Goal: Task Accomplishment & Management: Manage account settings

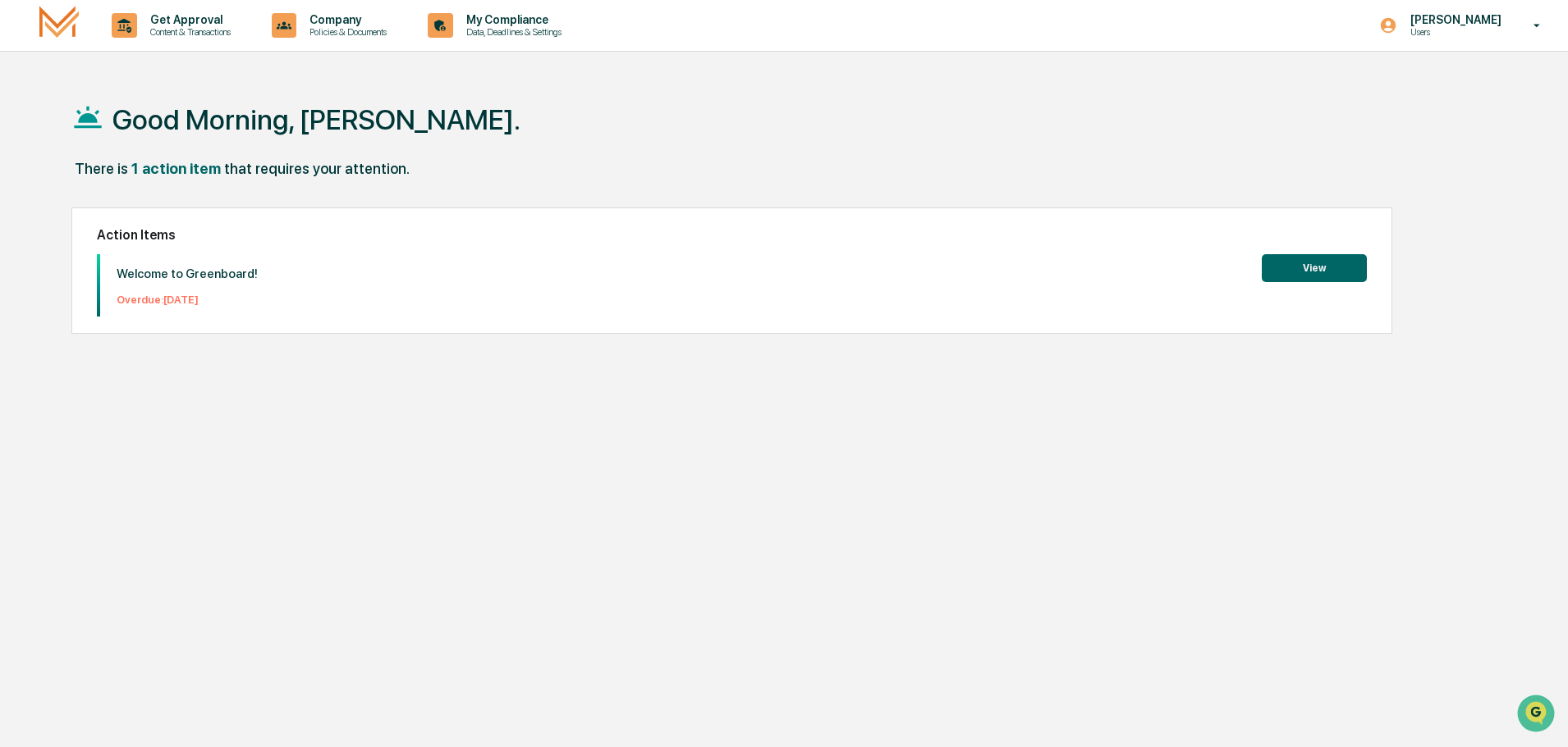
click at [1305, 274] on button "View" at bounding box center [1314, 268] width 105 height 28
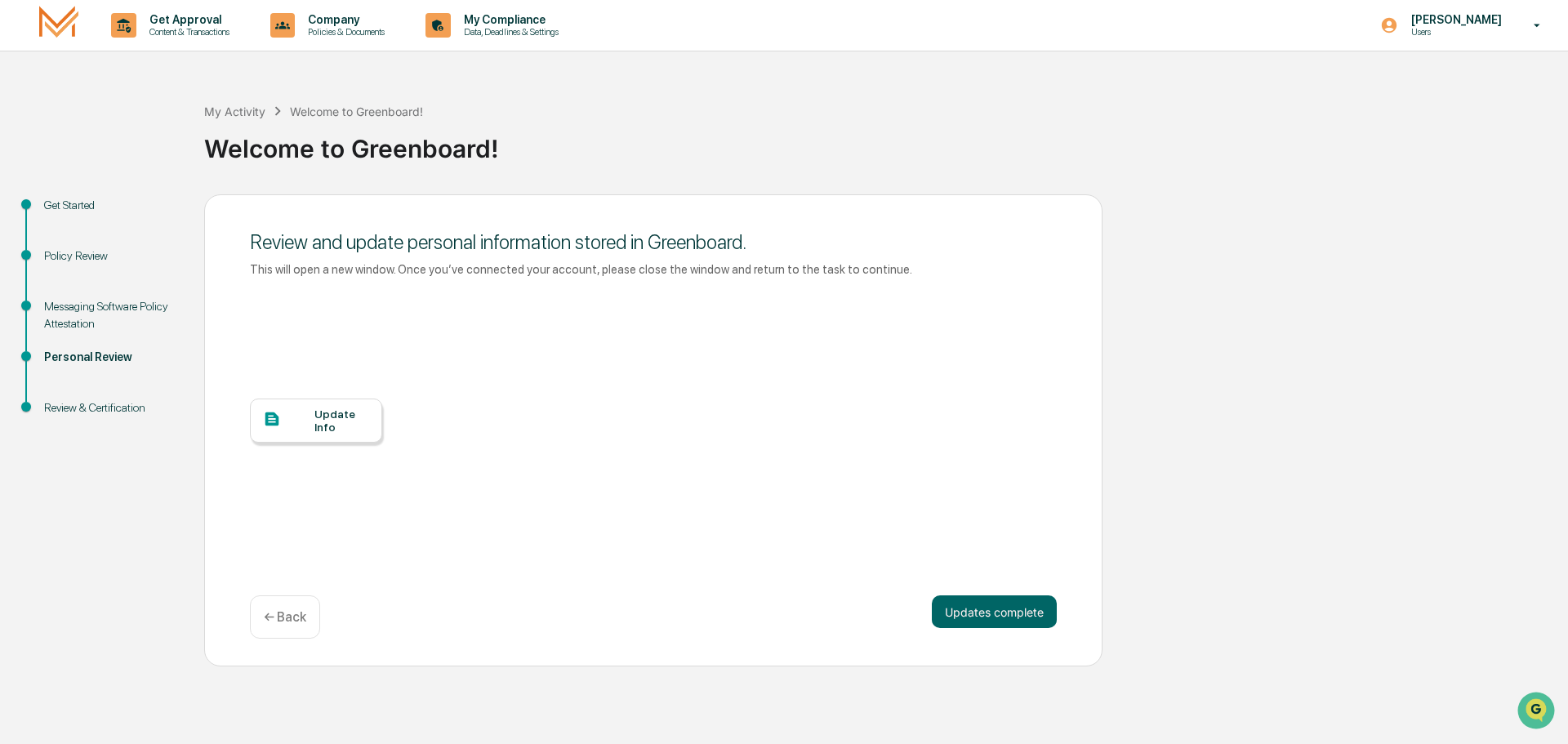
click at [344, 422] on div "Update Info" at bounding box center [341, 420] width 54 height 26
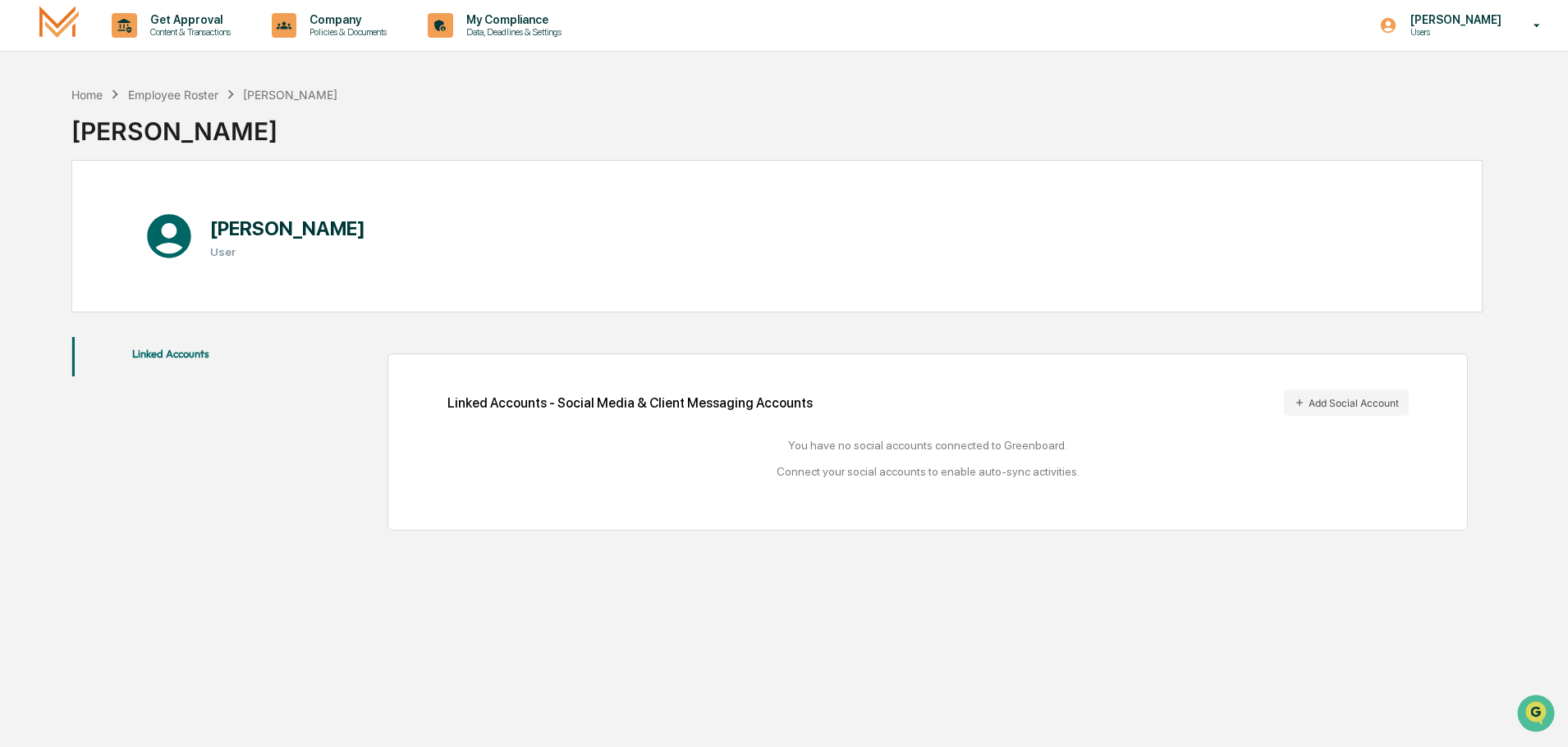
click at [963, 418] on div "Linked Accounts - Social Media & Client Messaging Accounts Add Social Account Y…" at bounding box center [928, 442] width 961 height 105
drag, startPoint x: 303, startPoint y: 249, endPoint x: 241, endPoint y: 261, distance: 63.2
click at [279, 254] on div "[PERSON_NAME] User" at bounding box center [287, 236] width 156 height 66
click at [325, 283] on div "[PERSON_NAME] User" at bounding box center [776, 236] width 1410 height 153
click at [181, 355] on button "Linked Accounts" at bounding box center [170, 357] width 197 height 40
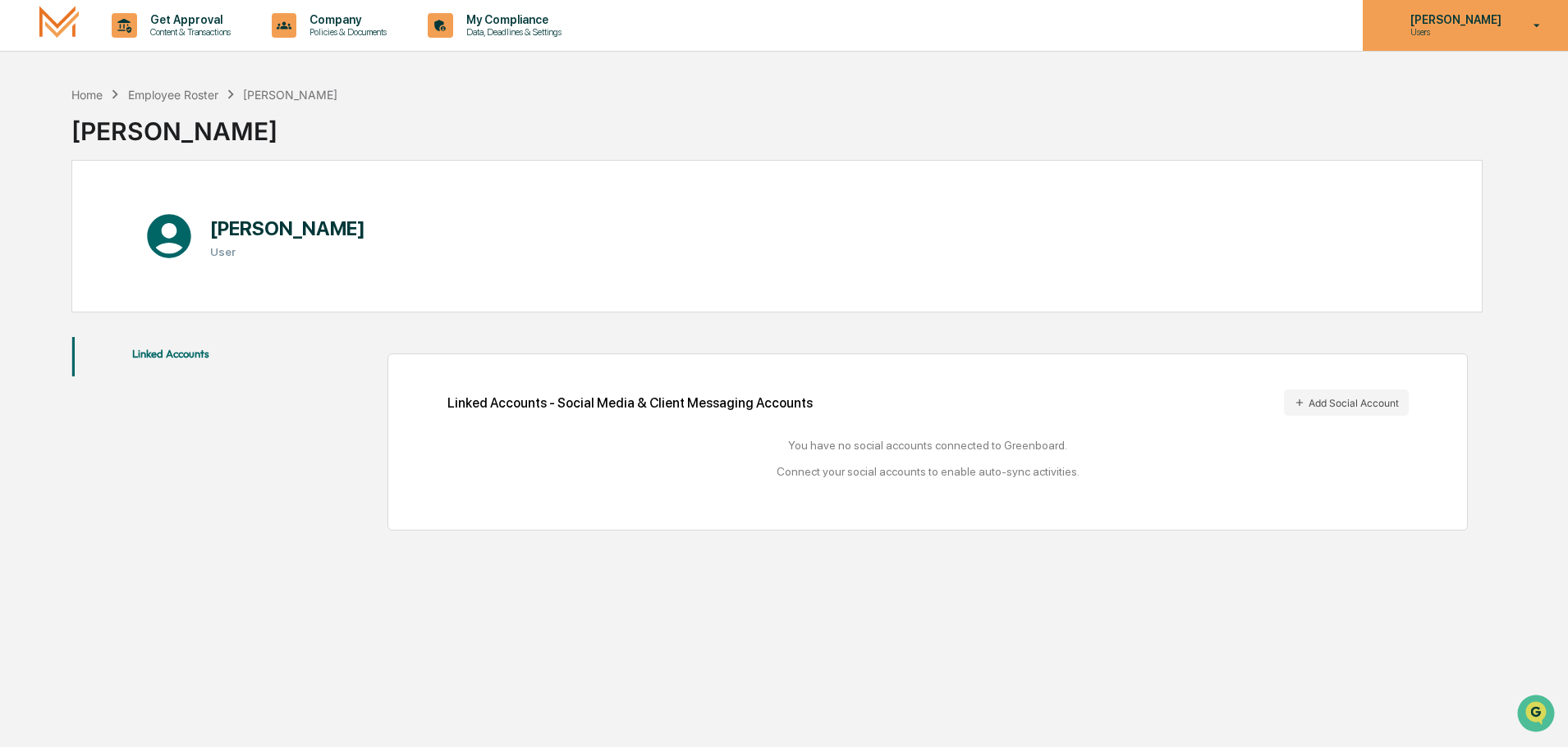
click at [1539, 18] on icon at bounding box center [1536, 26] width 29 height 16
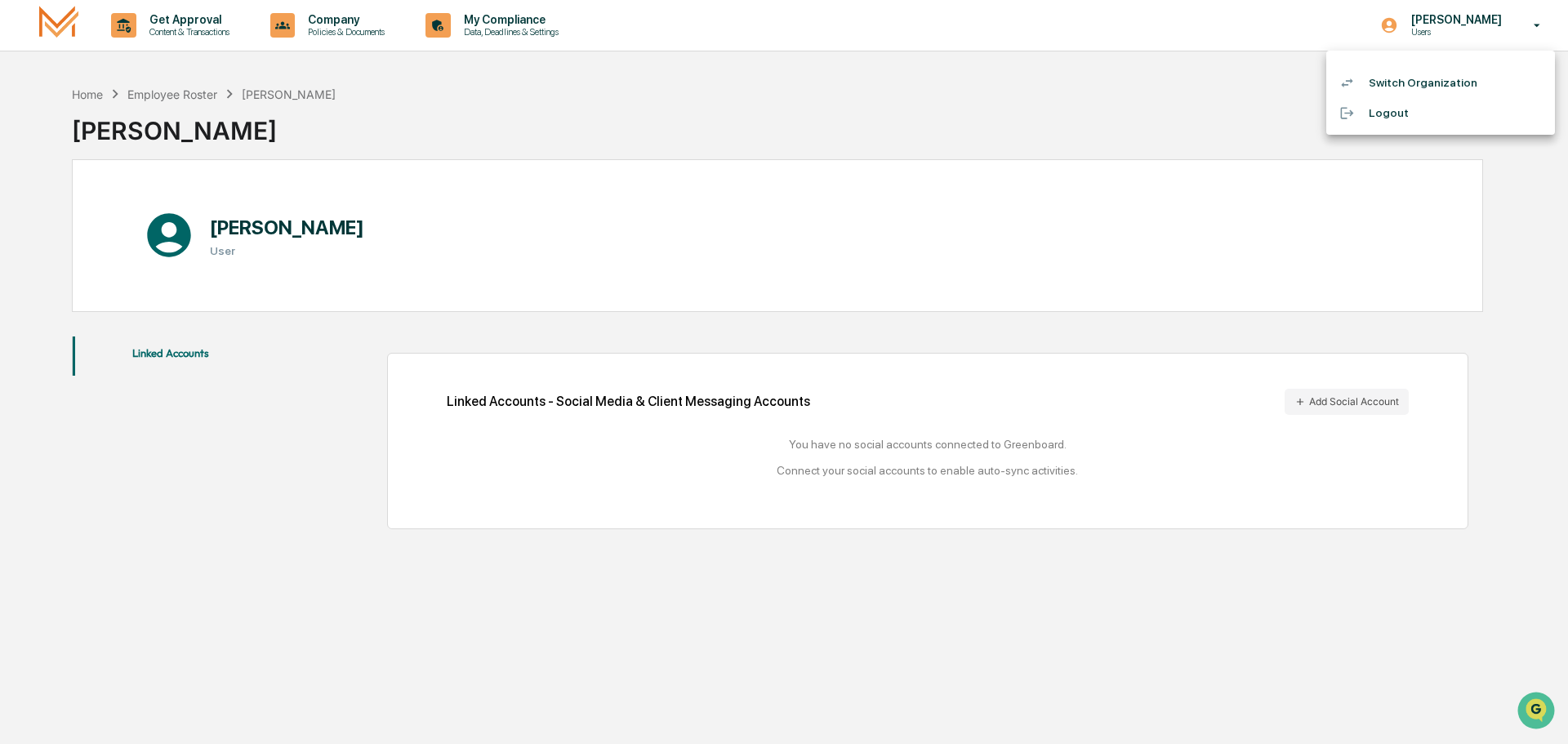
click at [1261, 213] on div at bounding box center [784, 372] width 1568 height 744
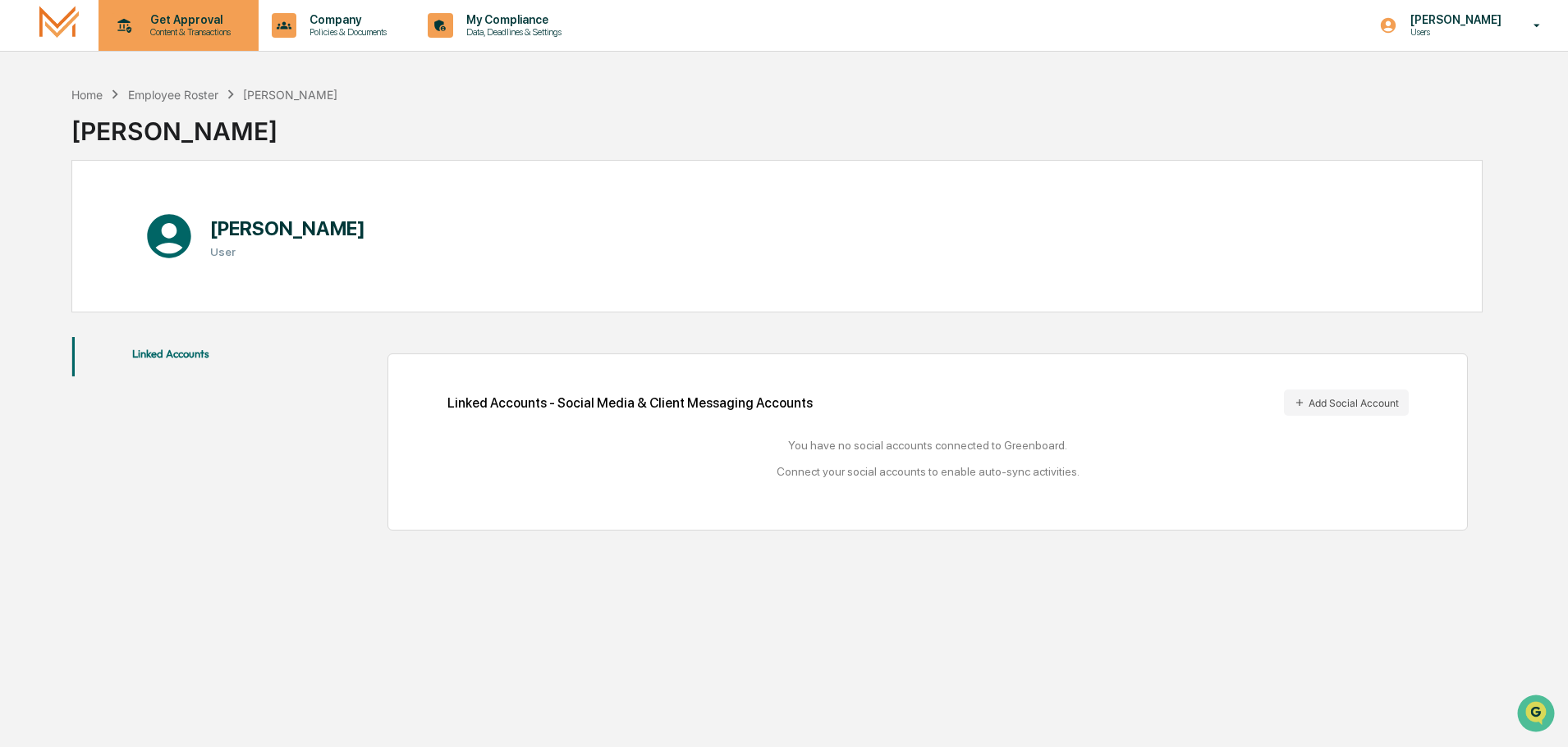
click at [167, 16] on p "Get Approval" at bounding box center [187, 19] width 102 height 13
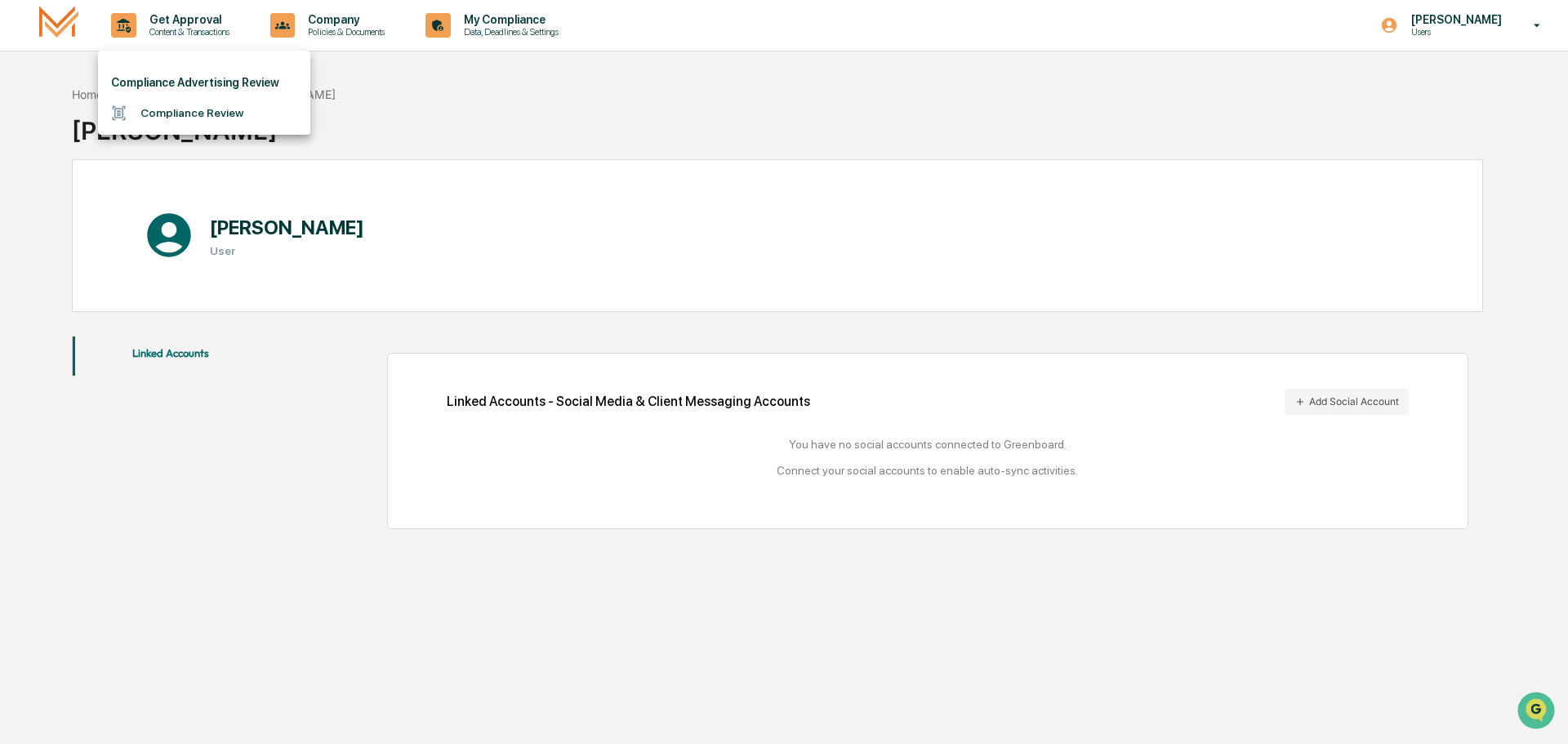
click at [463, 250] on div at bounding box center [784, 372] width 1568 height 744
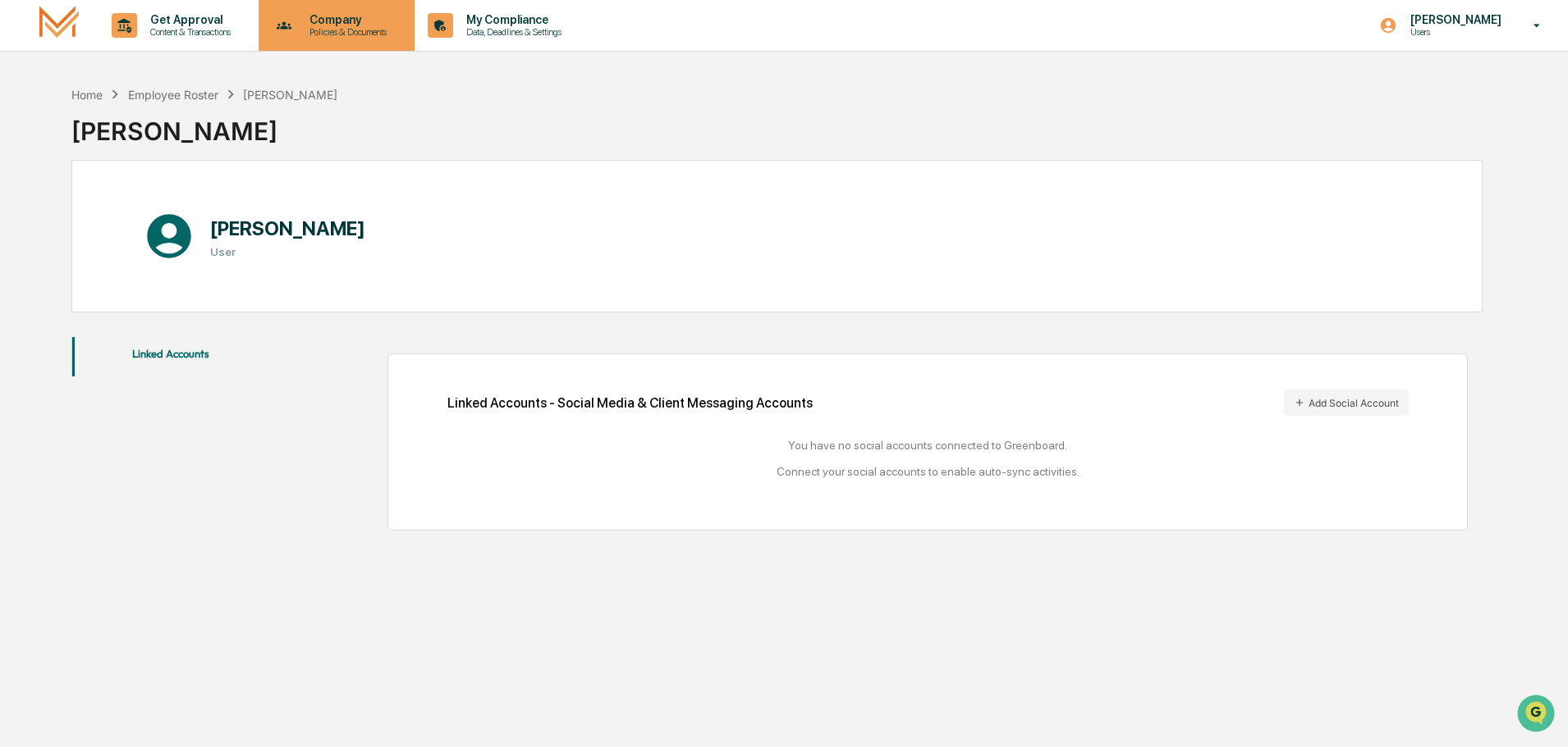
click at [372, 30] on p "Policies & Documents" at bounding box center [345, 32] width 98 height 12
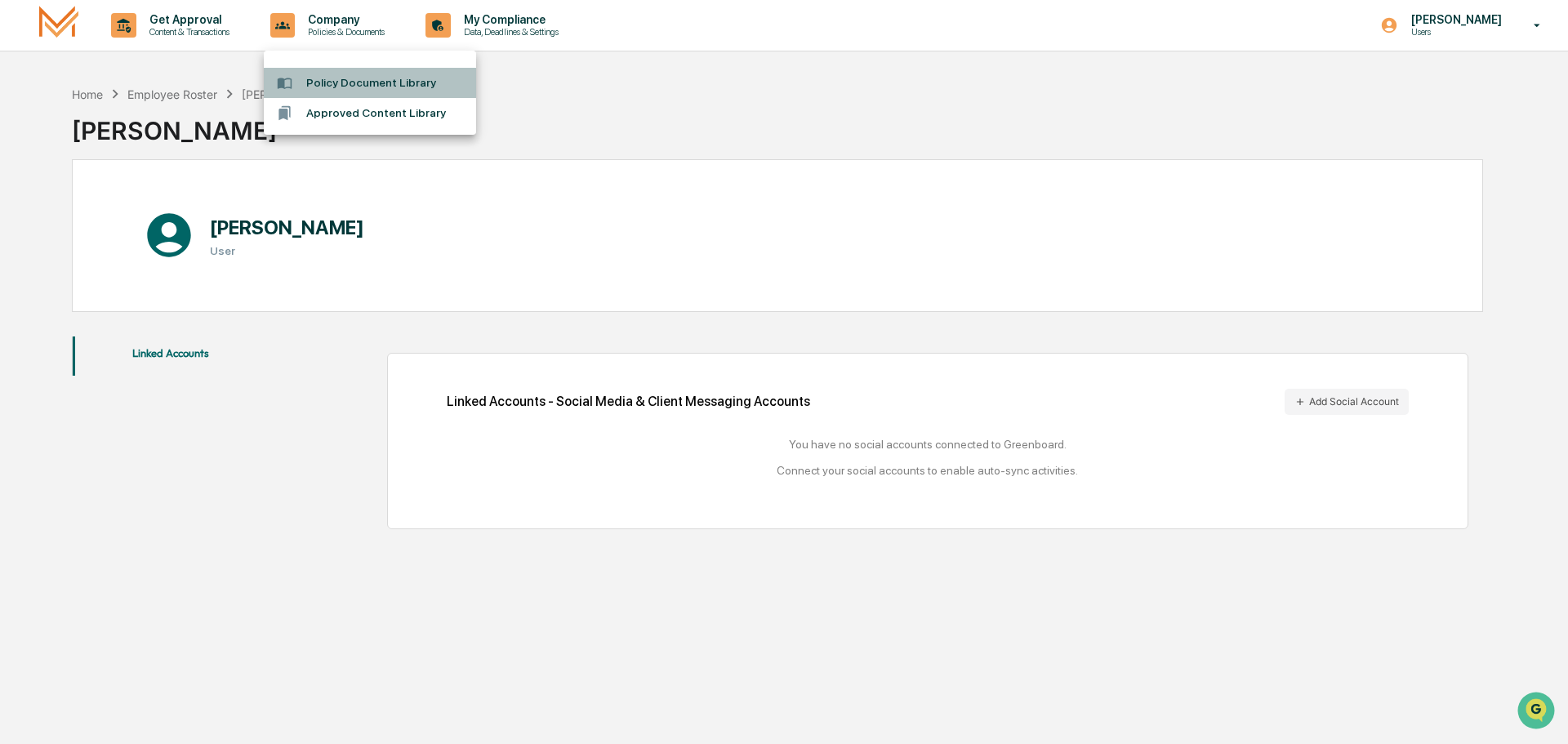
click at [368, 77] on li "Policy Document Library" at bounding box center [369, 83] width 212 height 31
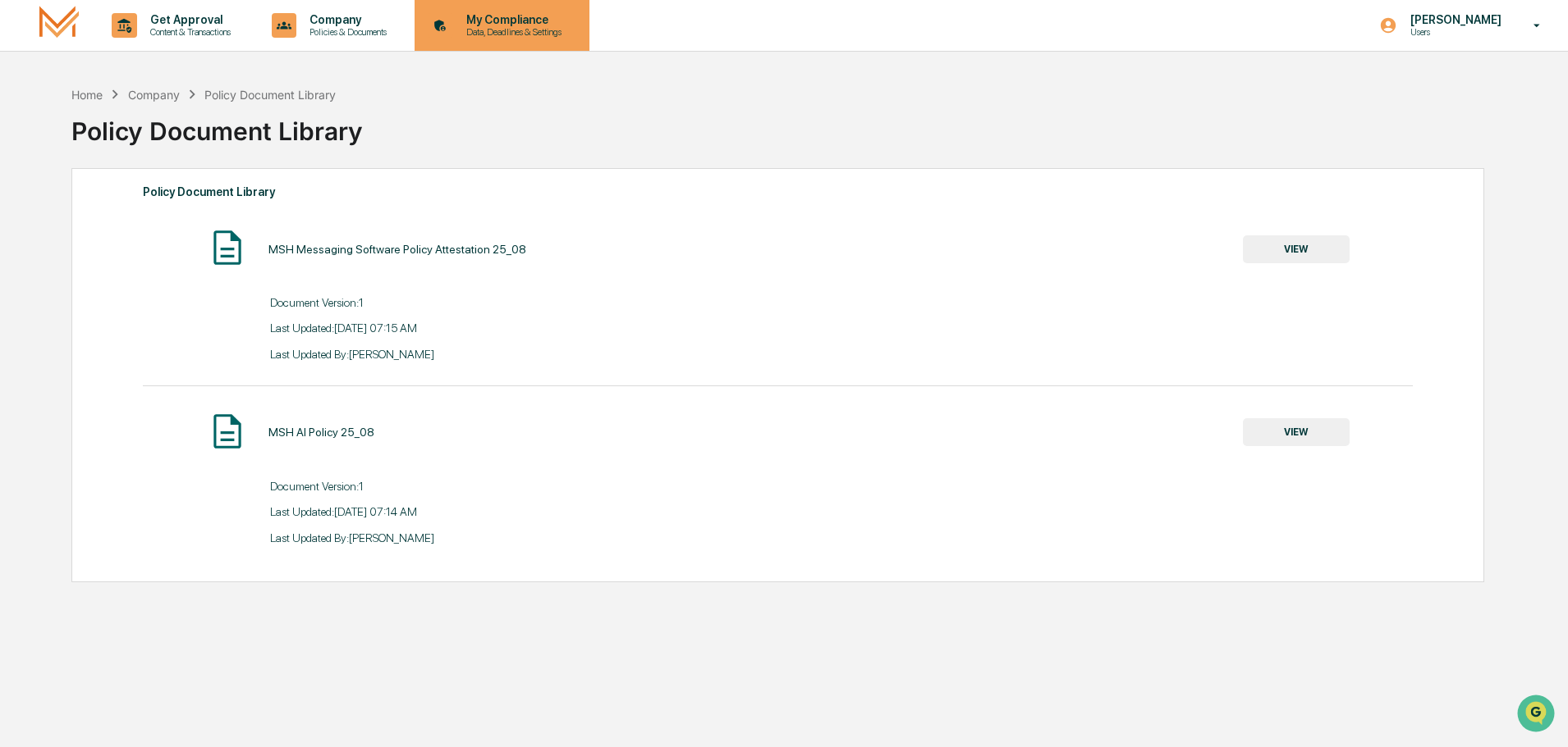
click at [528, 16] on p "My Compliance" at bounding box center [511, 19] width 117 height 13
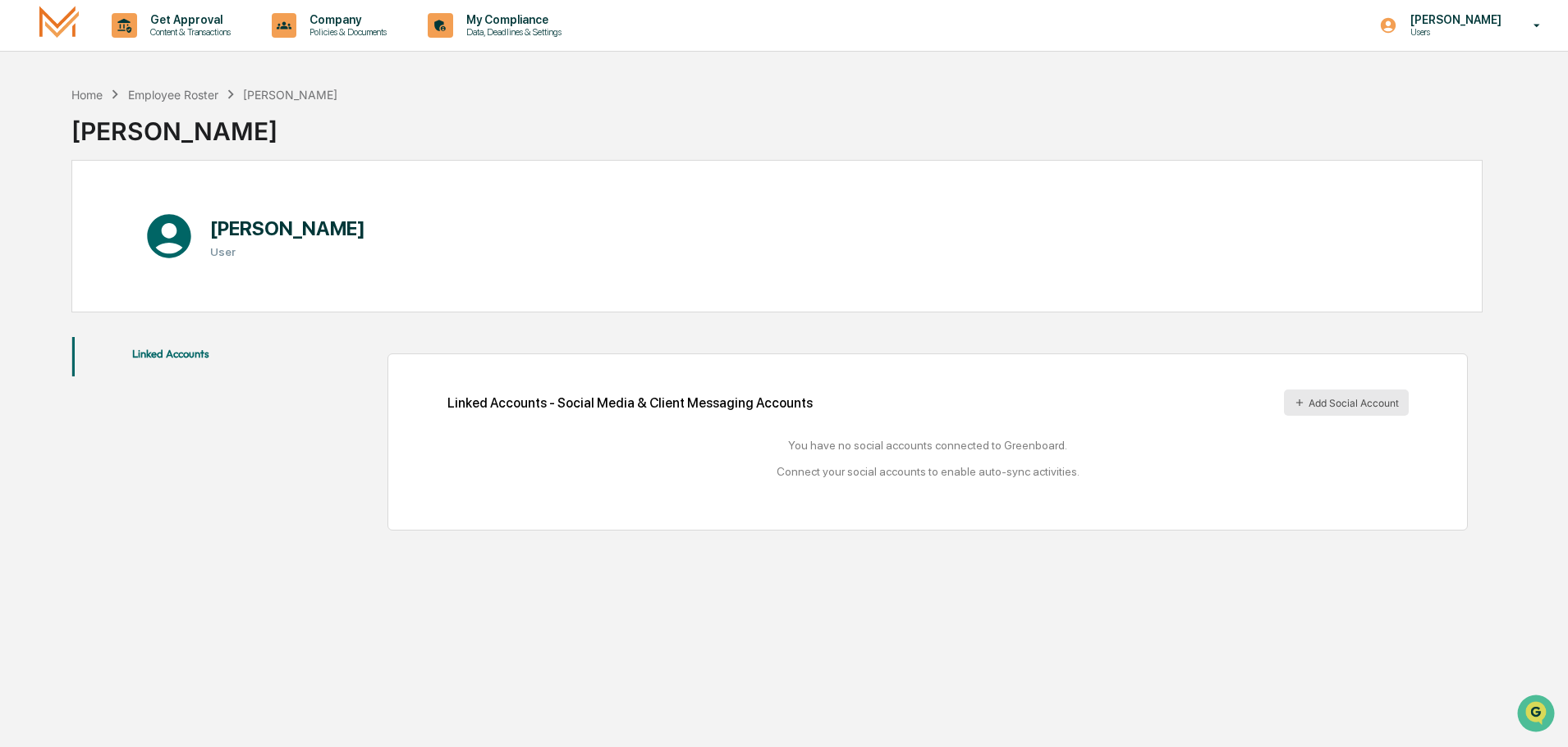
click at [1338, 401] on button "Add Social Account" at bounding box center [1346, 402] width 125 height 26
click at [1532, 22] on icon at bounding box center [1536, 26] width 29 height 16
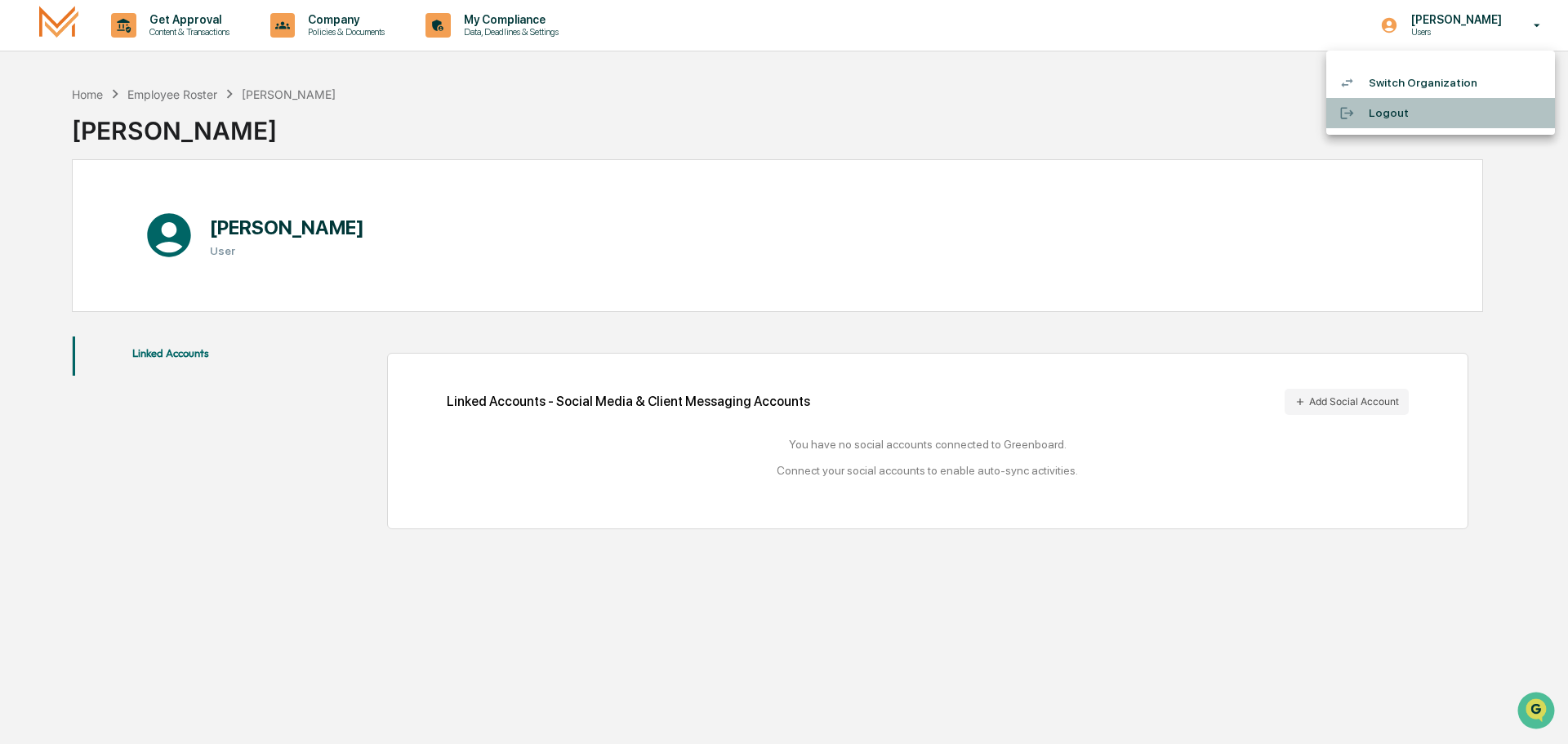
click at [1380, 112] on li "Logout" at bounding box center [1441, 112] width 229 height 31
